Goal: Transaction & Acquisition: Download file/media

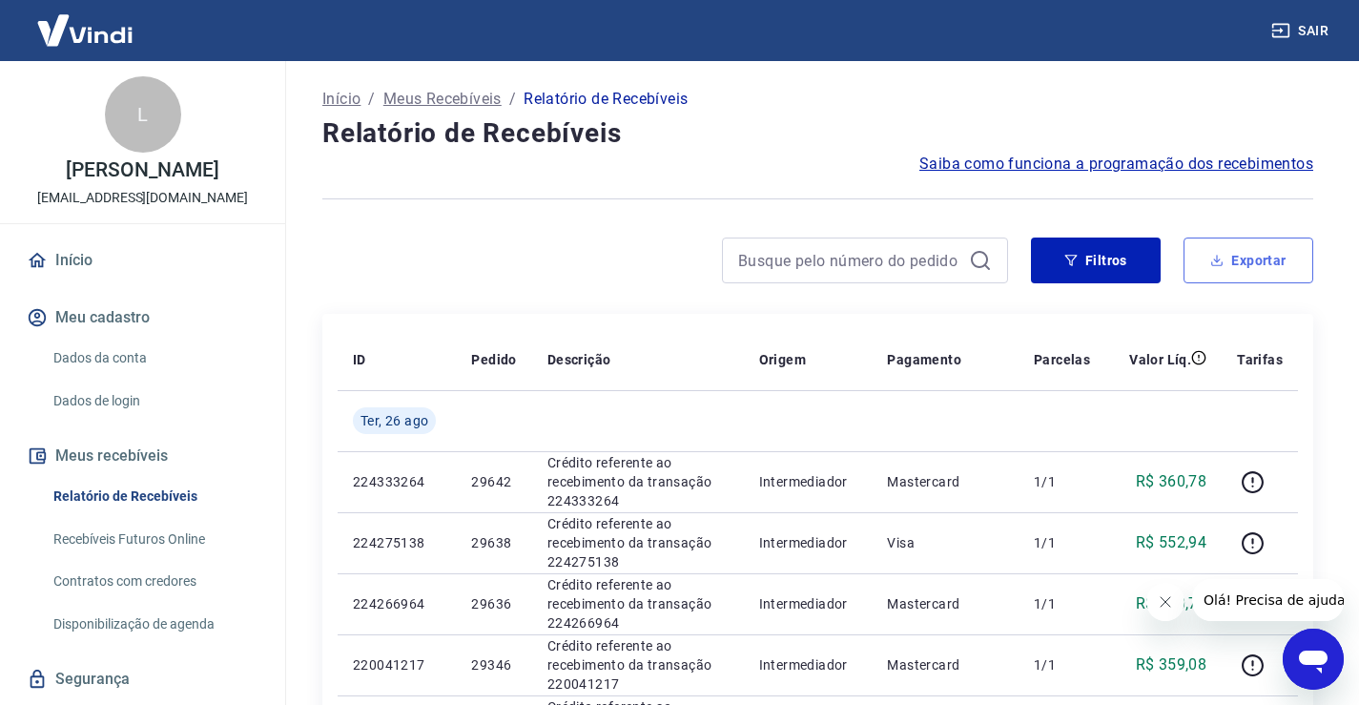
click at [1266, 265] on button "Exportar" at bounding box center [1248, 260] width 130 height 46
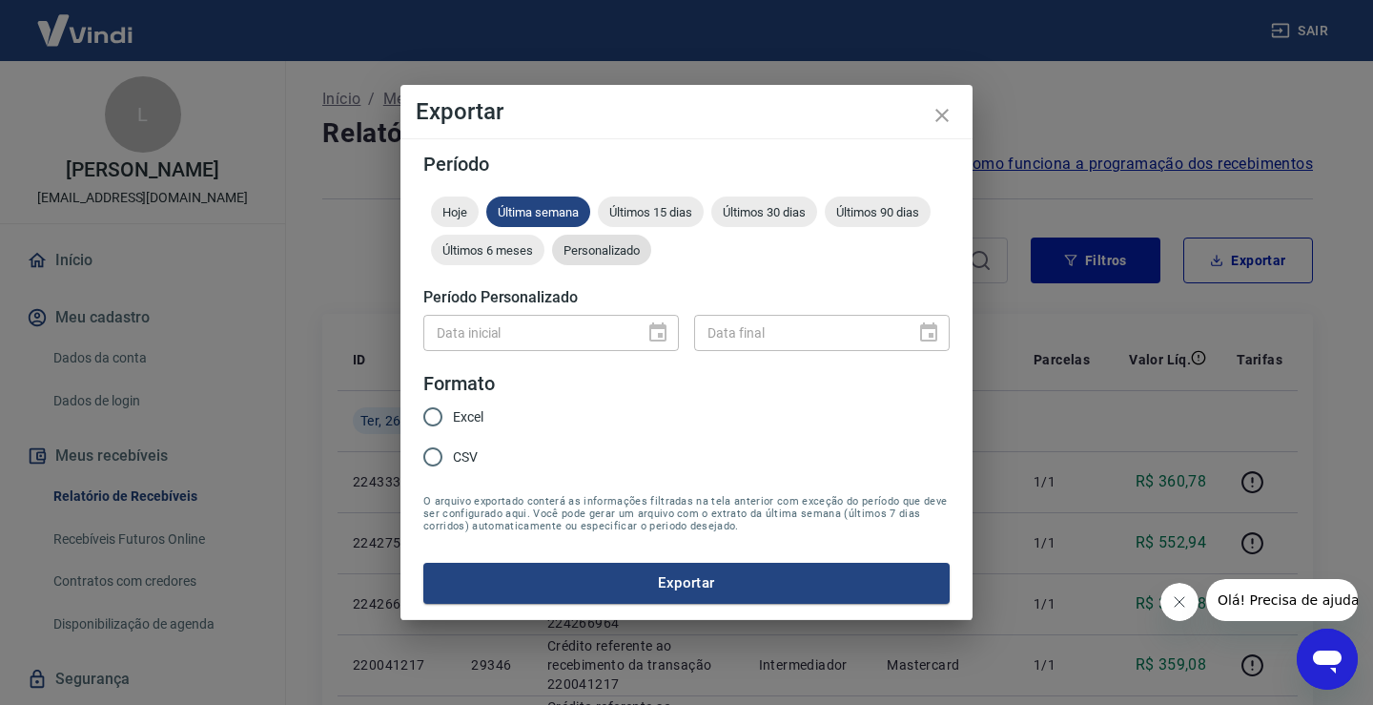
click at [609, 252] on span "Personalizado" at bounding box center [601, 250] width 99 height 14
click at [661, 340] on icon "Choose date" at bounding box center [657, 331] width 17 height 19
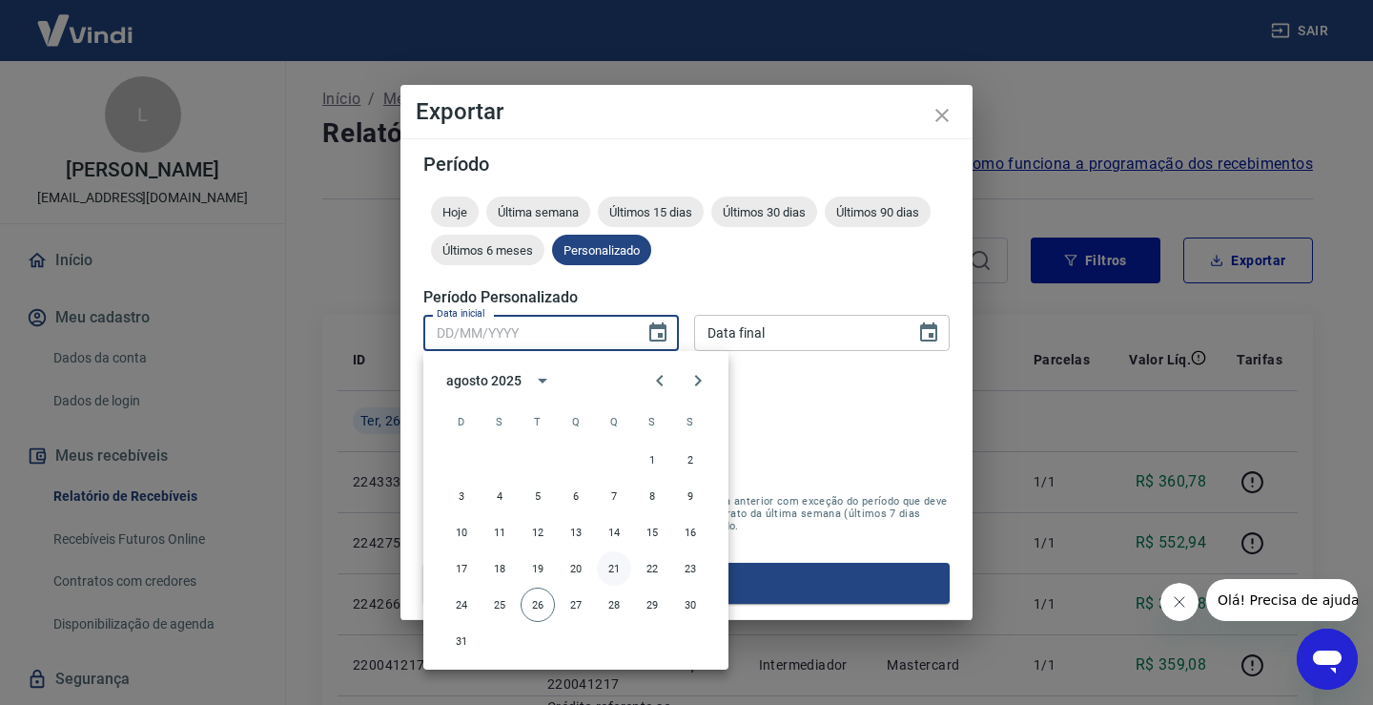
click at [611, 568] on button "21" at bounding box center [614, 568] width 34 height 34
type input "[DATE]"
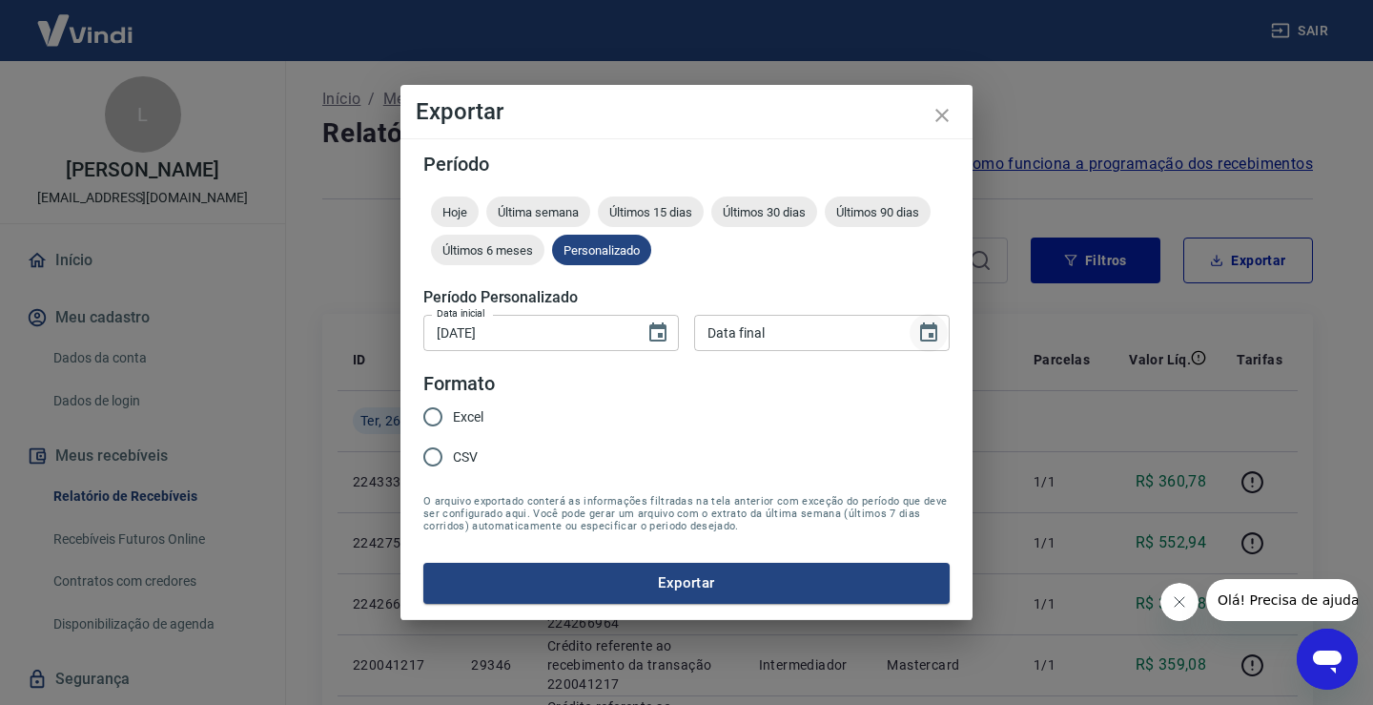
click at [927, 328] on icon "Choose date" at bounding box center [928, 331] width 17 height 19
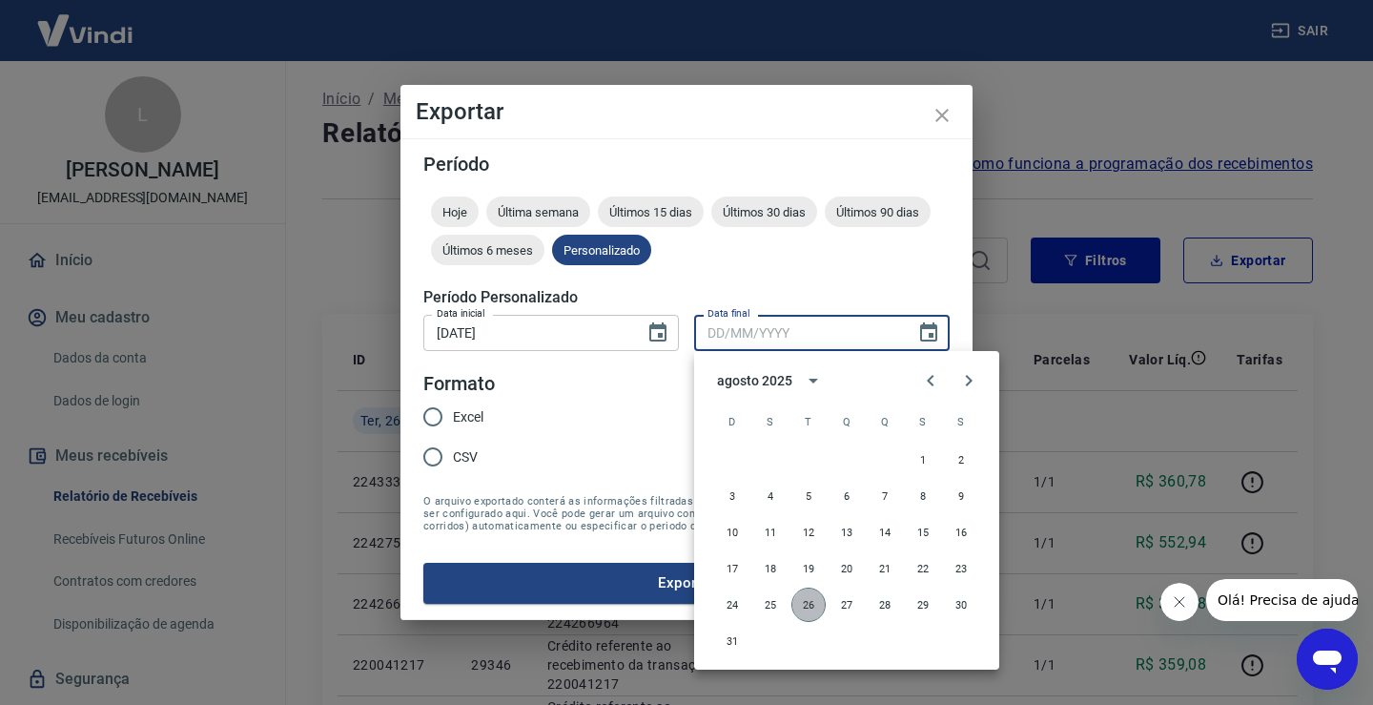
click at [803, 604] on button "26" at bounding box center [808, 604] width 34 height 34
type input "[DATE]"
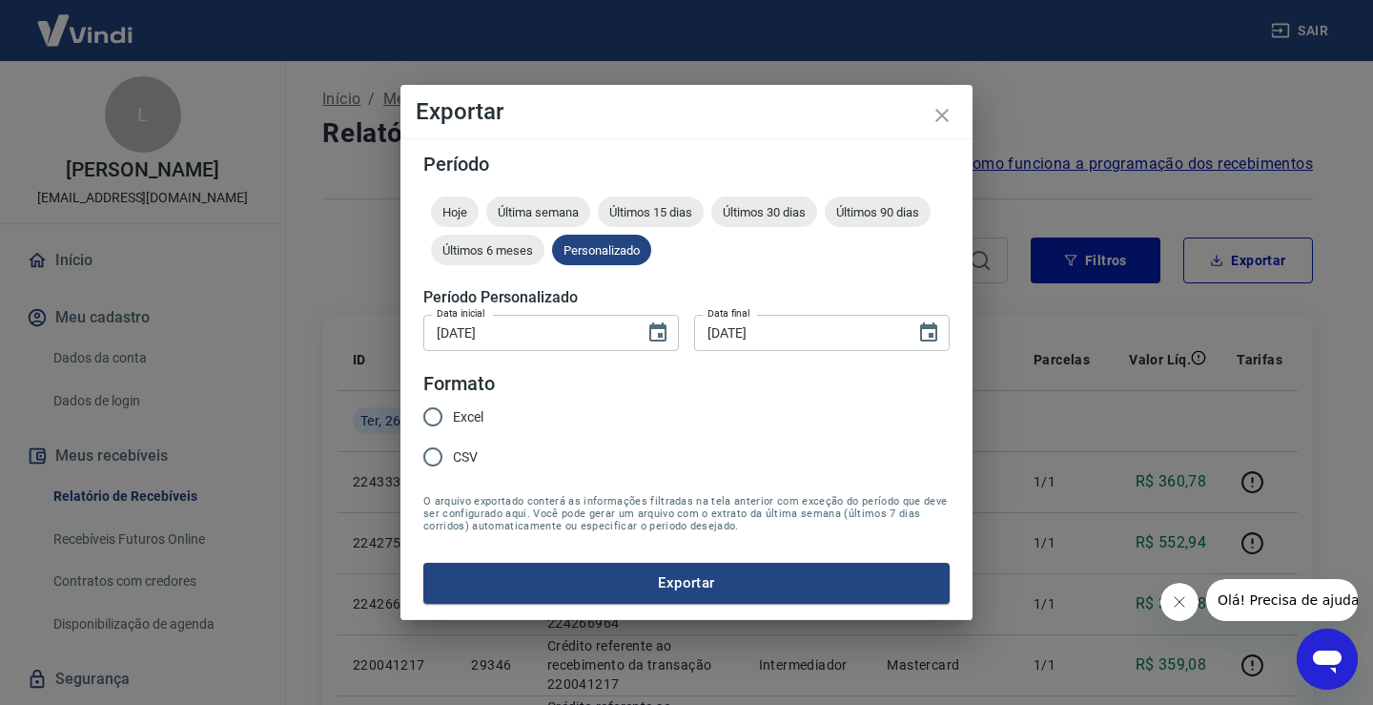
click at [464, 418] on span "Excel" at bounding box center [468, 417] width 31 height 20
click at [453, 418] on input "Excel" at bounding box center [433, 417] width 40 height 40
radio input "true"
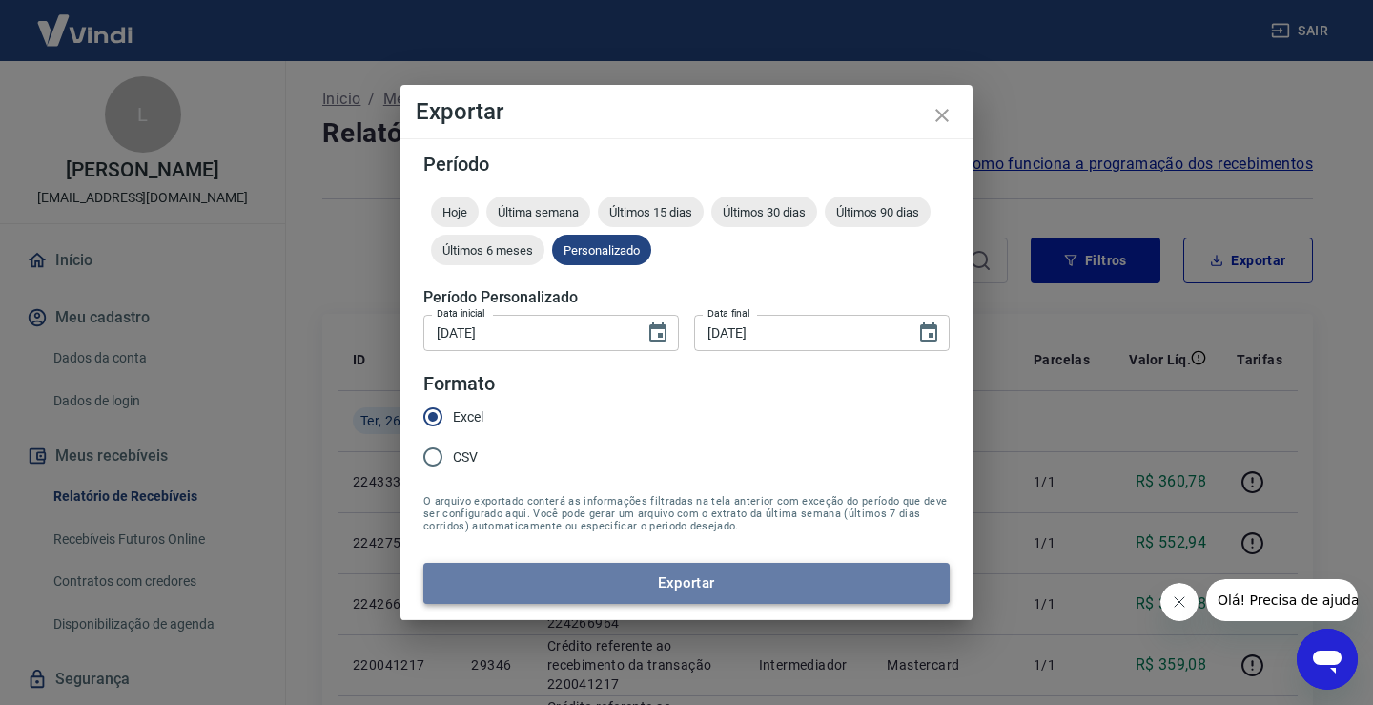
click at [665, 591] on button "Exportar" at bounding box center [686, 583] width 526 height 40
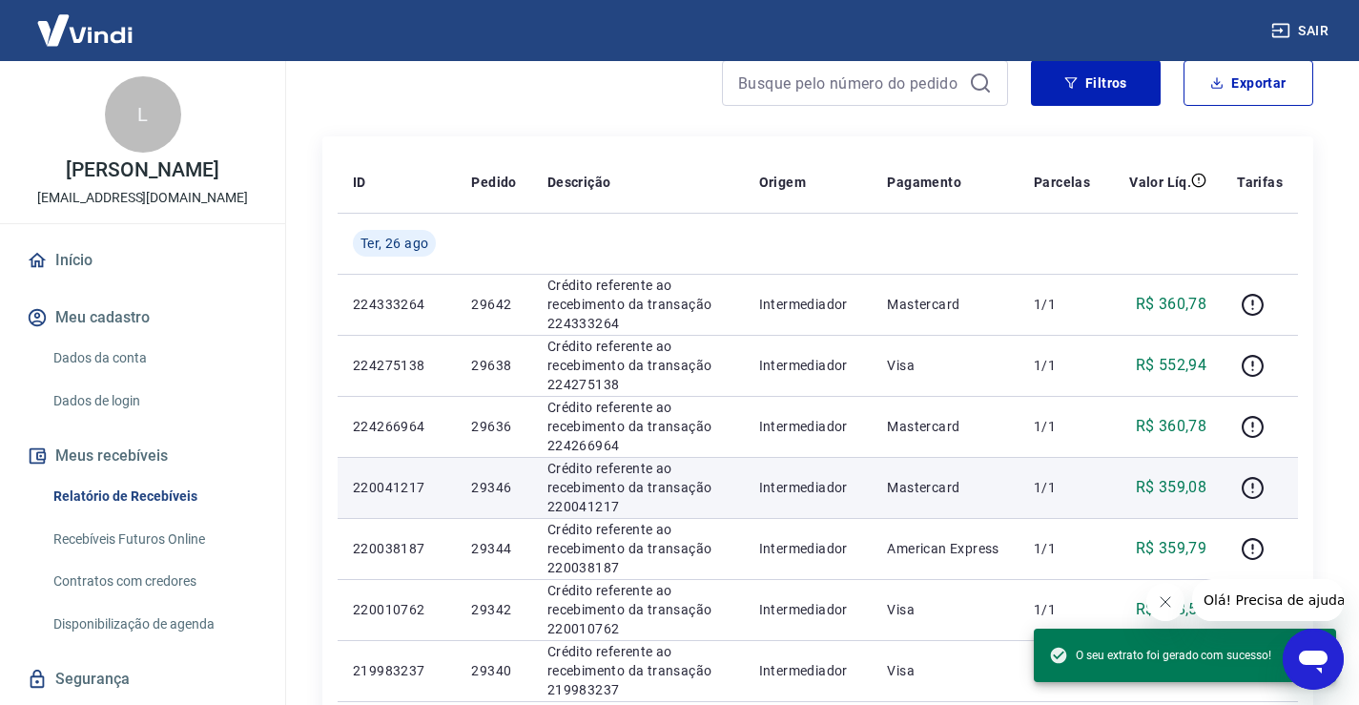
scroll to position [191, 0]
